Goal: Task Accomplishment & Management: Use online tool/utility

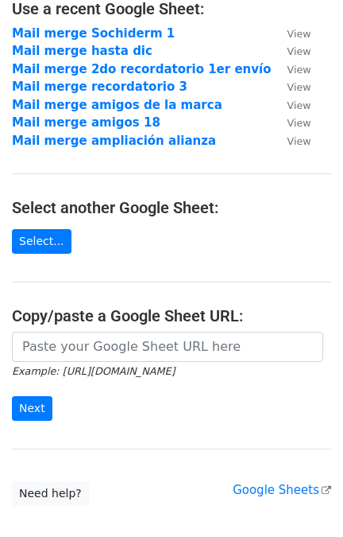
scroll to position [152, 0]
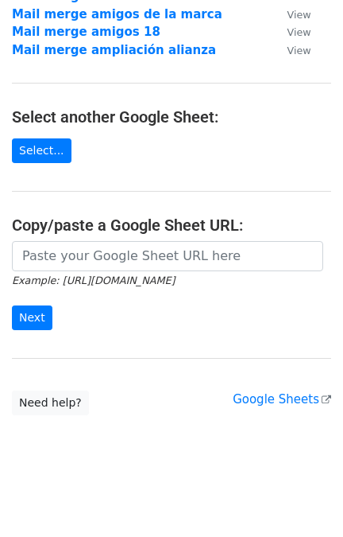
scroll to position [199, 0]
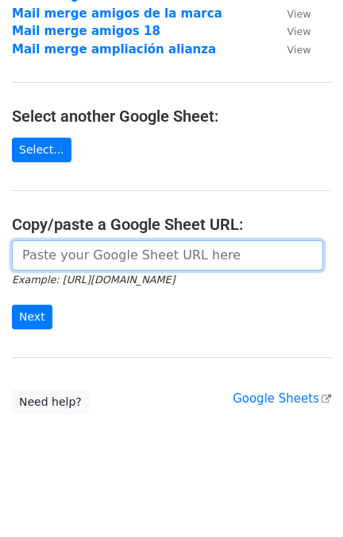
click at [173, 255] on input "url" at bounding box center [168, 255] width 312 height 30
paste input "https://docs.google.com/spreadsheets/d/1wdYEjY6bIKuuf30-9PXyKpxzk4jnzus__Nz4tmO…"
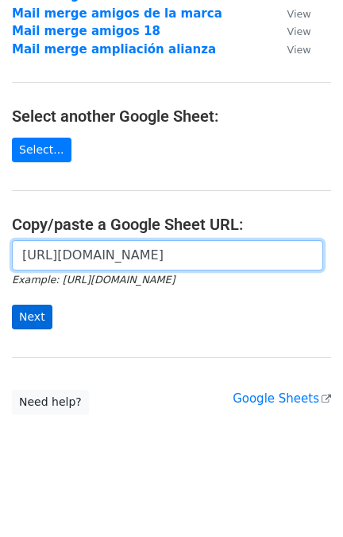
type input "https://docs.google.com/spreadsheets/d/1wdYEjY6bIKuuf30-9PXyKpxzk4jnzus__Nz4tmO…"
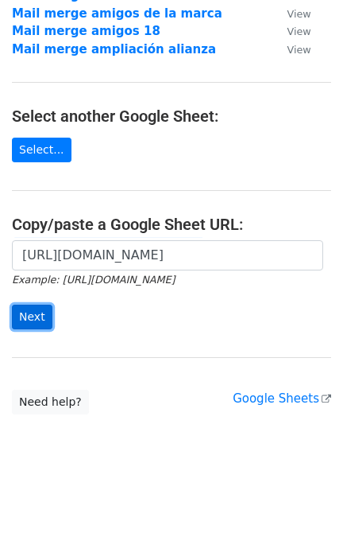
click at [28, 315] on input "Next" at bounding box center [32, 317] width 41 height 25
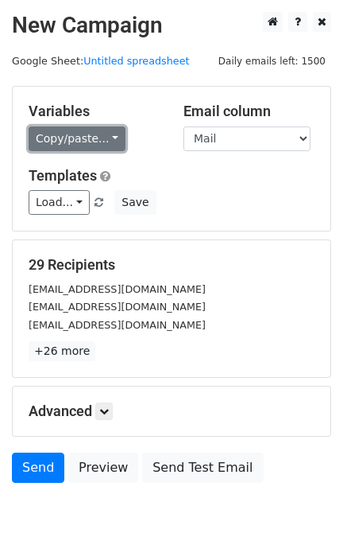
click at [97, 134] on link "Copy/paste..." at bounding box center [77, 138] width 97 height 25
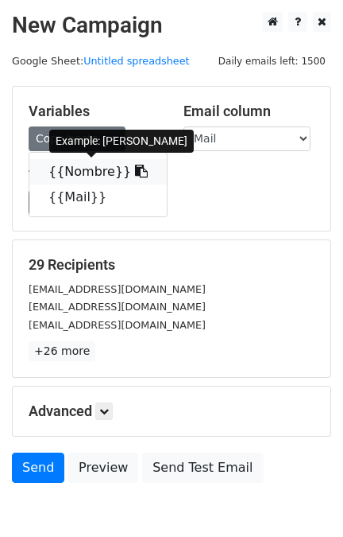
click at [95, 173] on link "{{Nombre}}" at bounding box center [98, 171] width 138 height 25
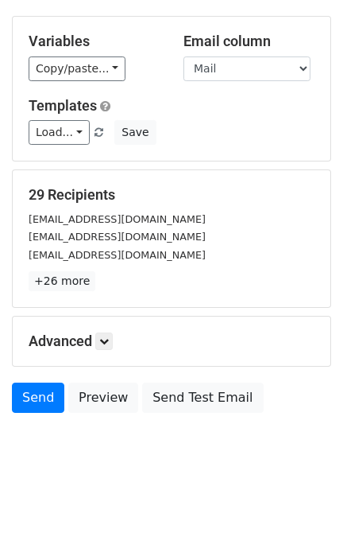
scroll to position [79, 0]
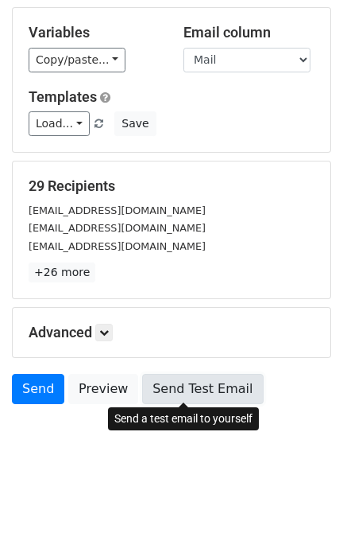
click at [189, 390] on link "Send Test Email" at bounding box center [202, 389] width 121 height 30
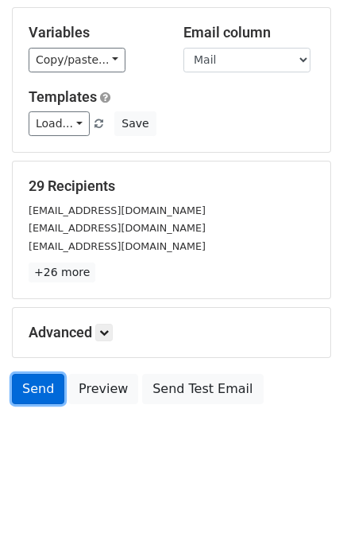
click at [45, 390] on link "Send" at bounding box center [38, 389] width 52 height 30
